Goal: Information Seeking & Learning: Find specific fact

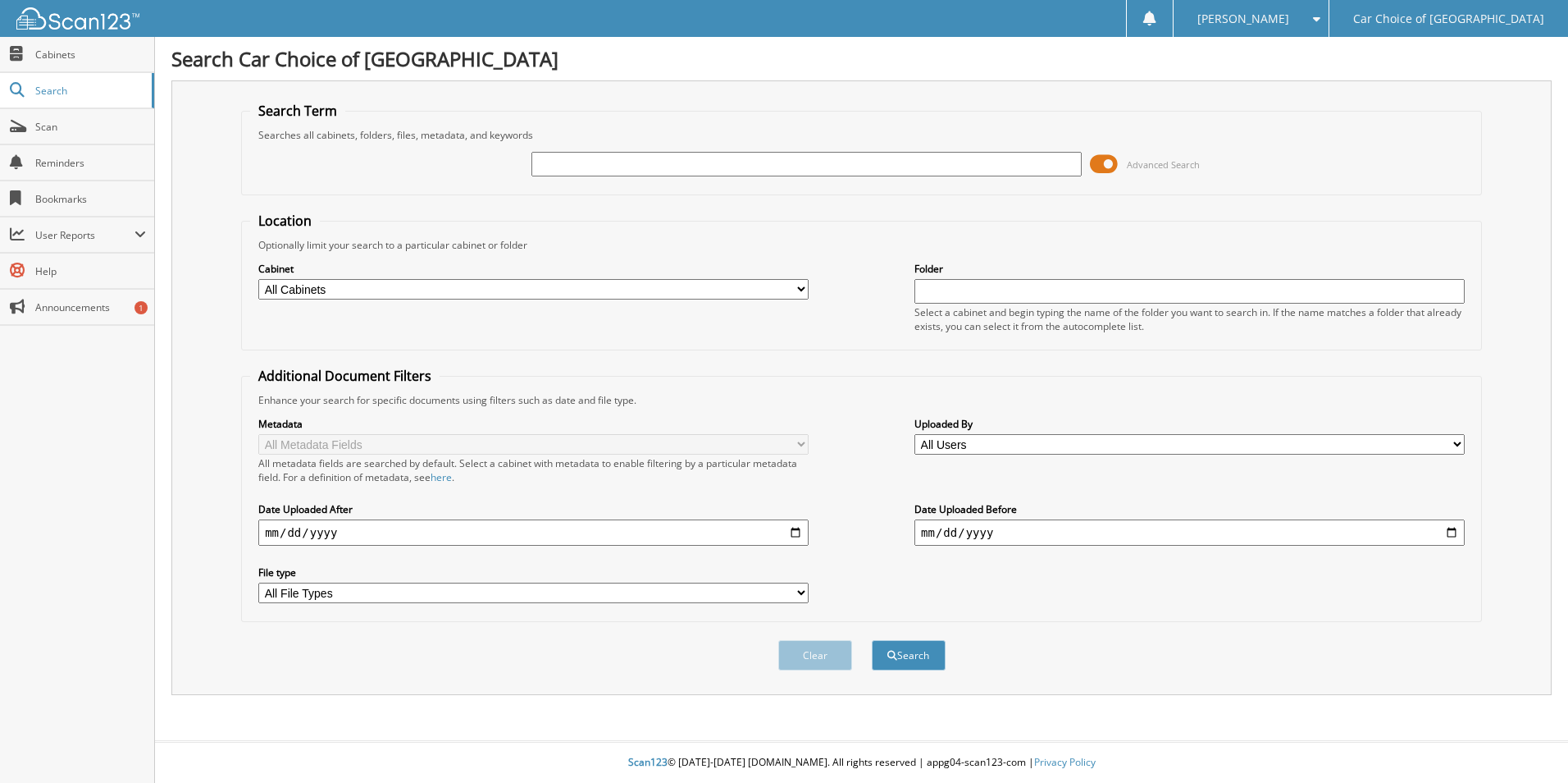
click at [567, 163] on input "text" at bounding box center [806, 164] width 550 height 25
type input "[PERSON_NAME]"
click at [922, 666] on button "Search" at bounding box center [909, 655] width 74 height 30
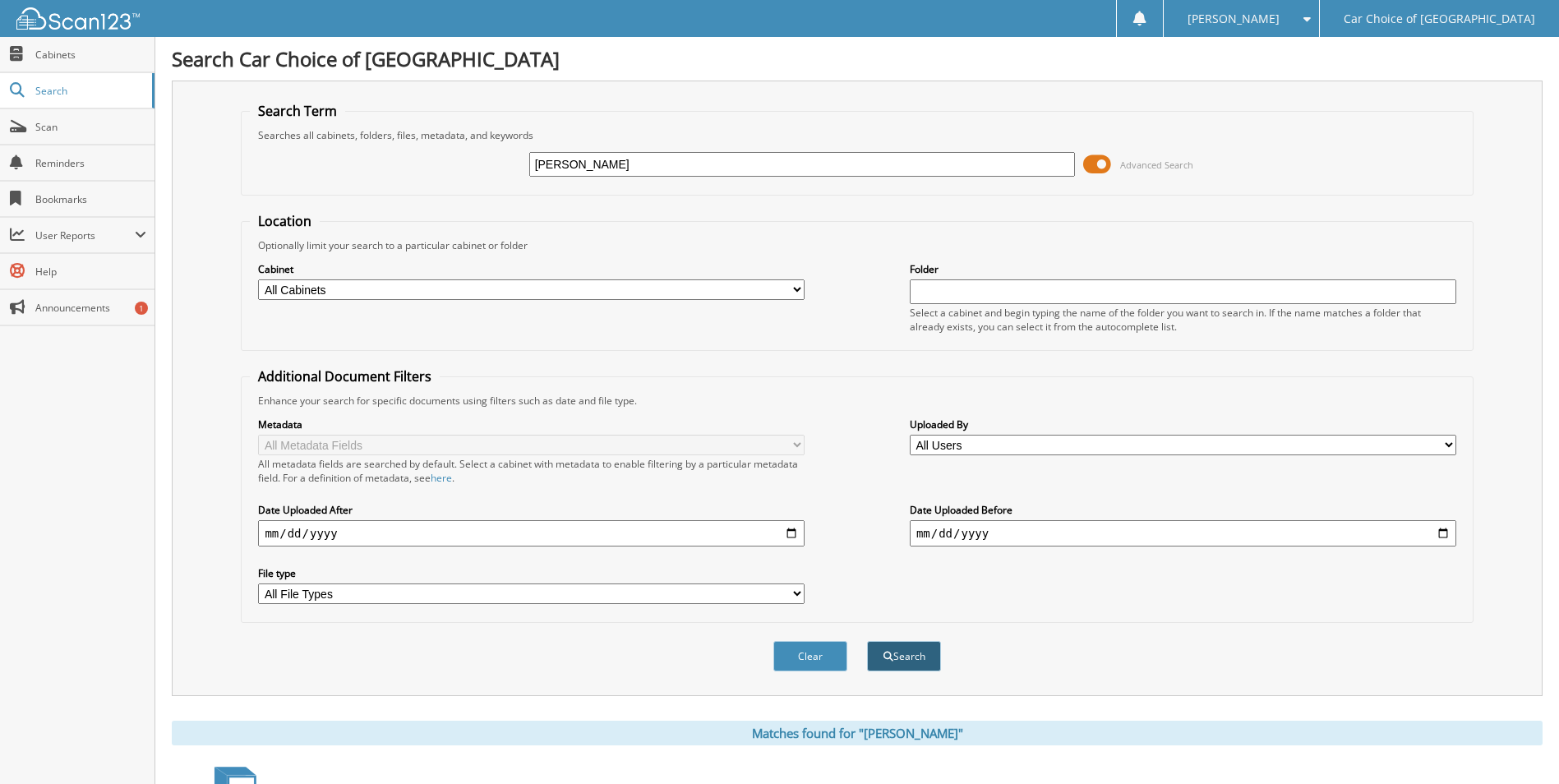
click at [883, 658] on span "submit" at bounding box center [888, 656] width 10 height 10
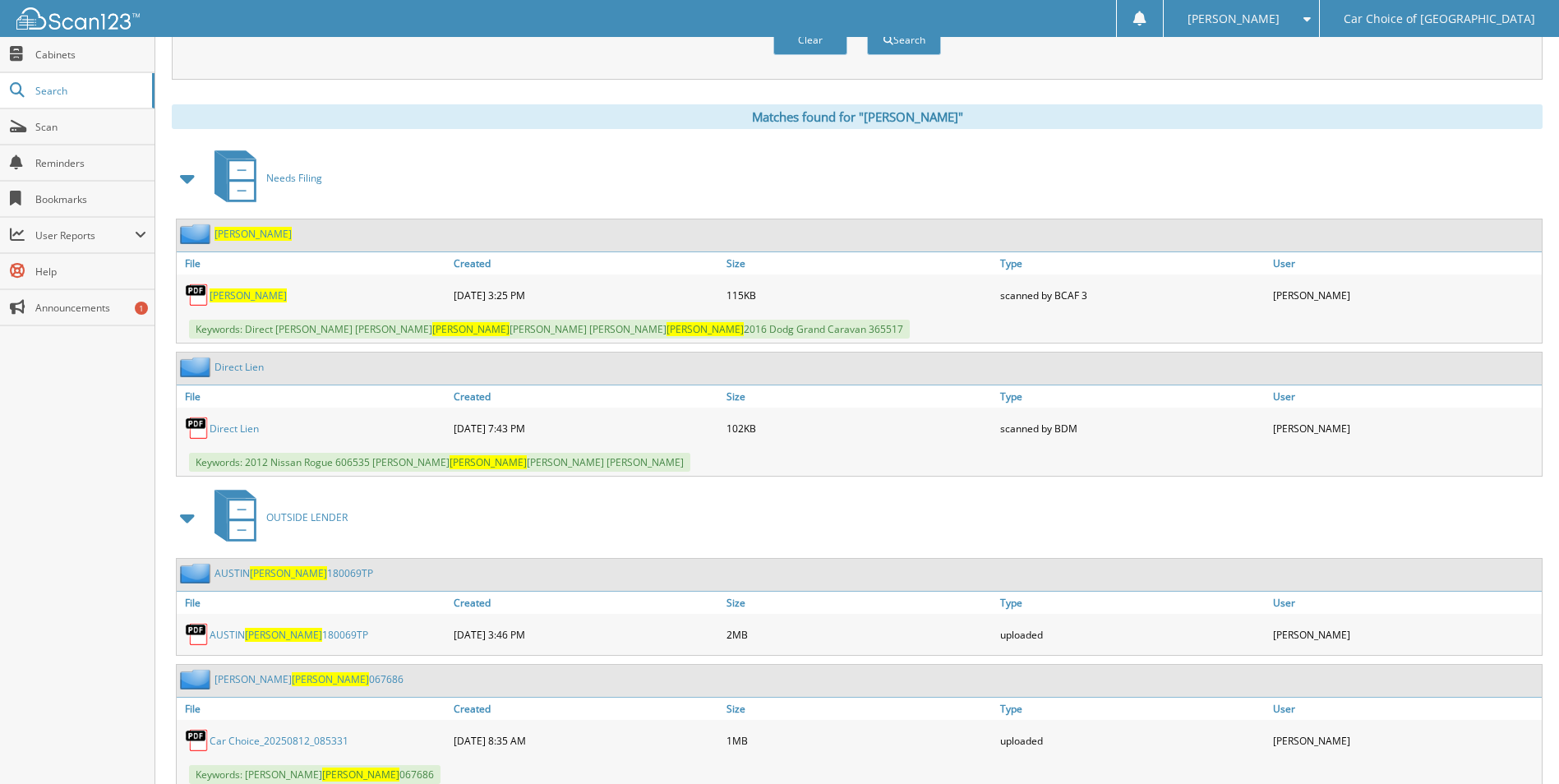
scroll to position [657, 0]
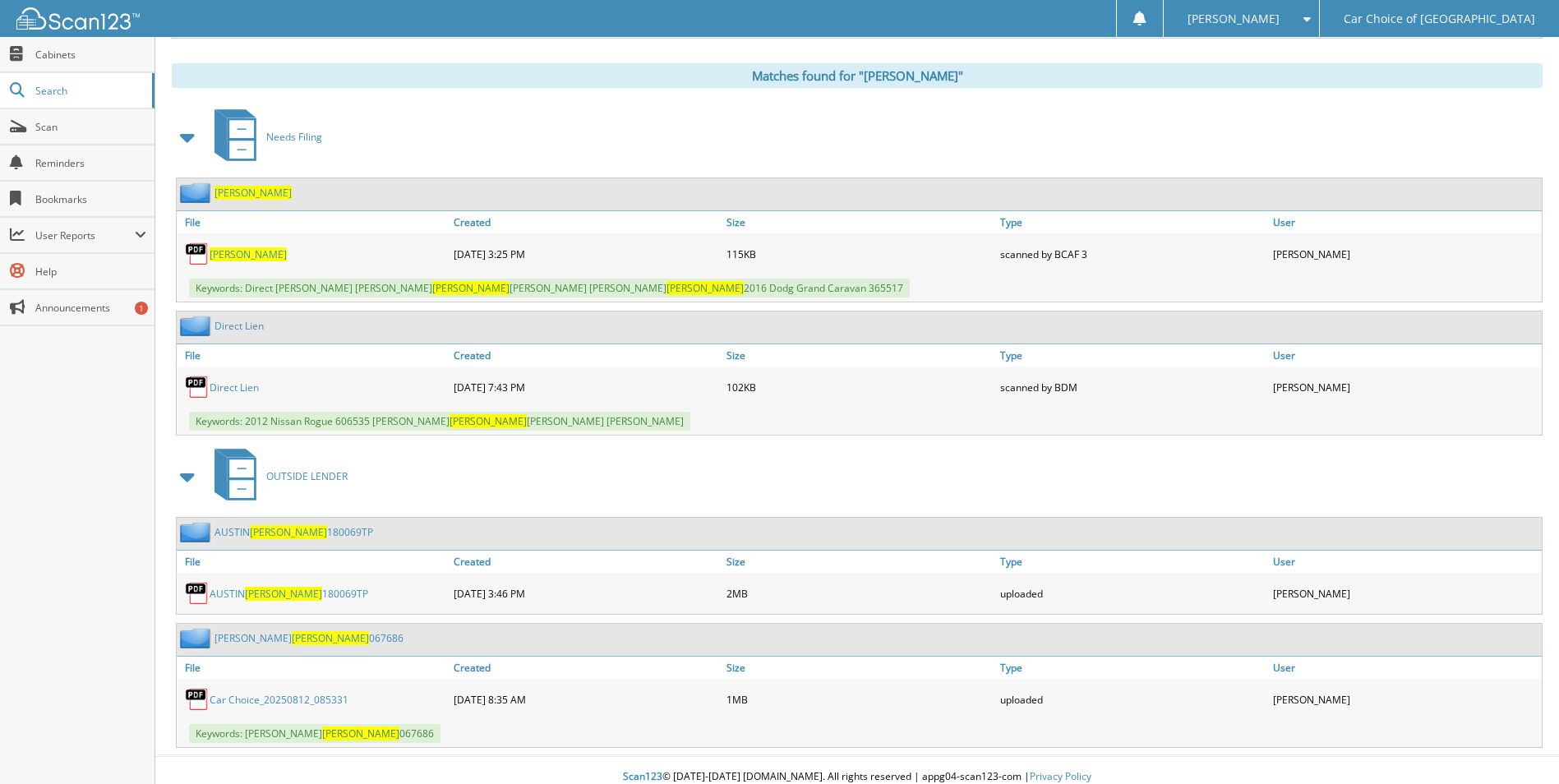
click at [249, 593] on span "[PERSON_NAME]" at bounding box center [283, 593] width 77 height 14
